Goal: Task Accomplishment & Management: Manage account settings

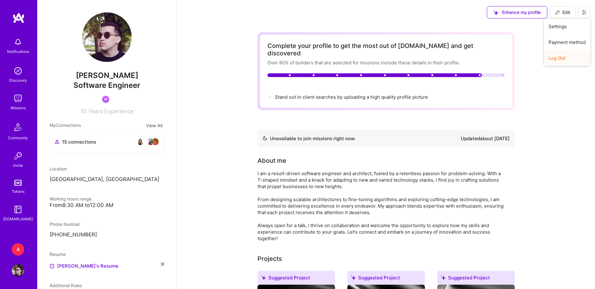
click at [554, 59] on button "Log Out" at bounding box center [567, 58] width 46 height 16
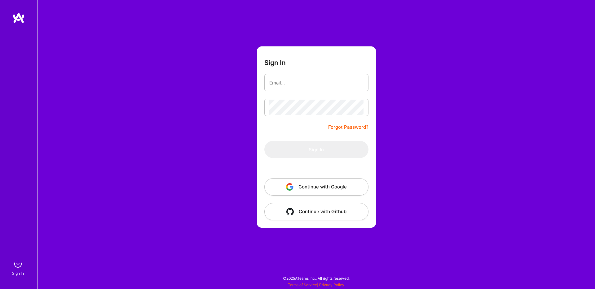
click at [296, 184] on button "Continue with Google" at bounding box center [316, 186] width 104 height 17
